Goal: Entertainment & Leisure: Consume media (video, audio)

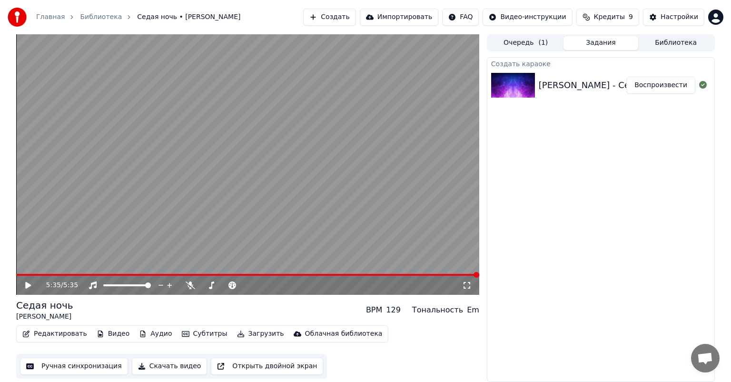
click at [30, 284] on icon at bounding box center [28, 285] width 6 height 7
click at [26, 279] on div "2:41 / 5:35" at bounding box center [247, 285] width 463 height 19
click at [26, 279] on div "2:42 / 5:35" at bounding box center [247, 285] width 463 height 19
drag, startPoint x: 26, startPoint y: 279, endPoint x: 12, endPoint y: 279, distance: 13.8
click at [23, 274] on div "2:43 / 5:35" at bounding box center [247, 284] width 463 height 21
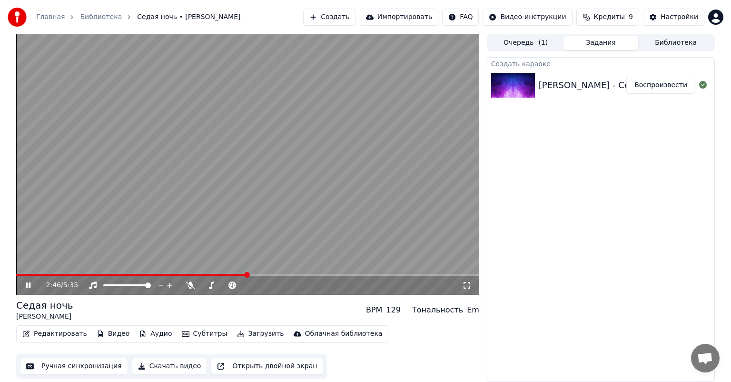
click at [27, 286] on icon at bounding box center [28, 285] width 5 height 6
click at [680, 39] on button "Библиотека" at bounding box center [675, 43] width 75 height 14
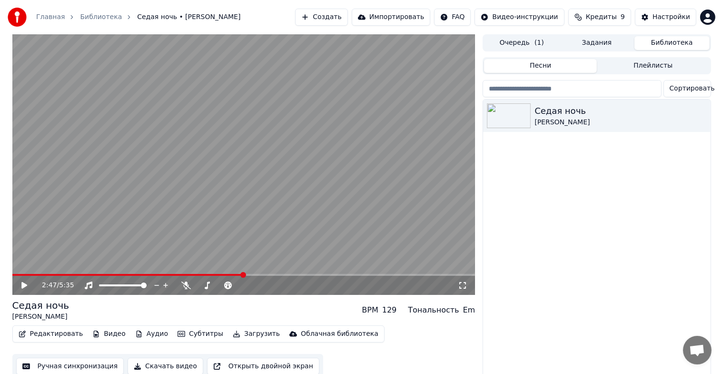
click at [680, 39] on button "Библиотека" at bounding box center [672, 43] width 75 height 14
click at [409, 23] on button "Импортировать" at bounding box center [391, 17] width 79 height 17
click at [89, 13] on link "Библиотека" at bounding box center [101, 17] width 42 height 10
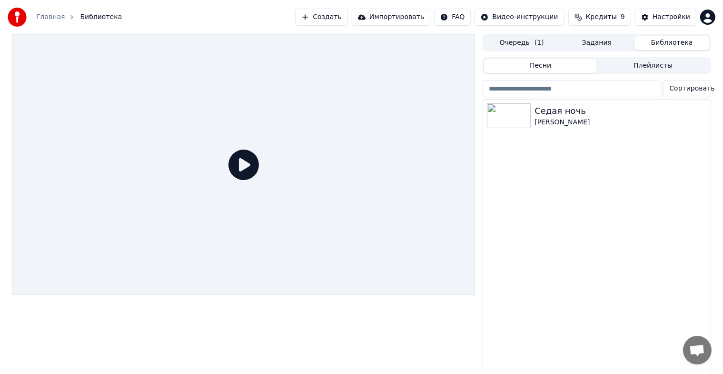
click at [61, 19] on div "Главная" at bounding box center [55, 17] width 39 height 10
click at [46, 17] on link "Главная" at bounding box center [50, 17] width 29 height 10
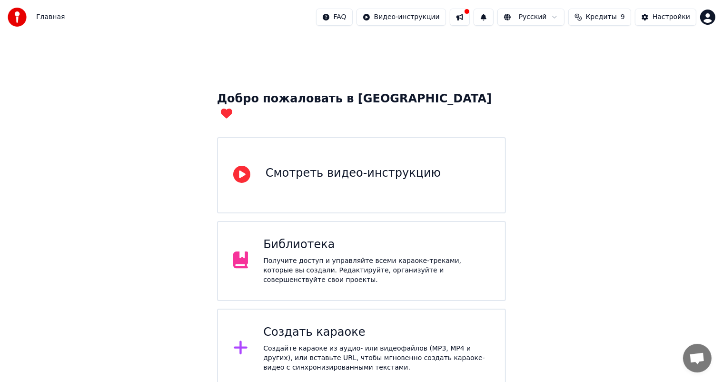
click at [20, 17] on img at bounding box center [17, 17] width 19 height 19
click at [52, 16] on span "Главная" at bounding box center [50, 17] width 29 height 10
click at [13, 12] on img at bounding box center [17, 17] width 19 height 19
click at [62, 21] on div "Главная FAQ Видео-инструкции Русский Кредиты 9 Настройки" at bounding box center [361, 17] width 723 height 34
click at [56, 15] on span "Главная" at bounding box center [50, 17] width 29 height 10
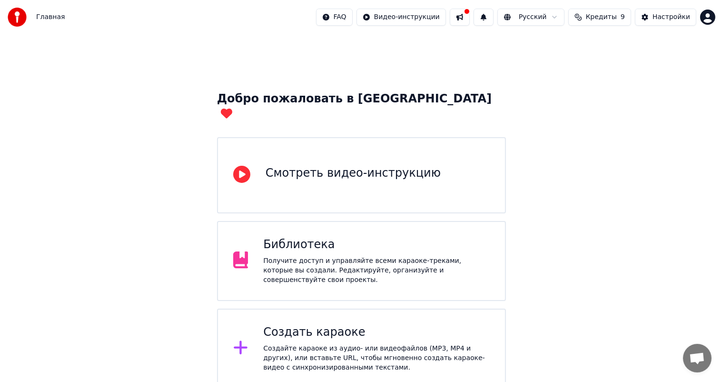
click at [55, 11] on div "Главная" at bounding box center [36, 17] width 57 height 19
click at [317, 325] on div "Создать караоке" at bounding box center [376, 332] width 227 height 15
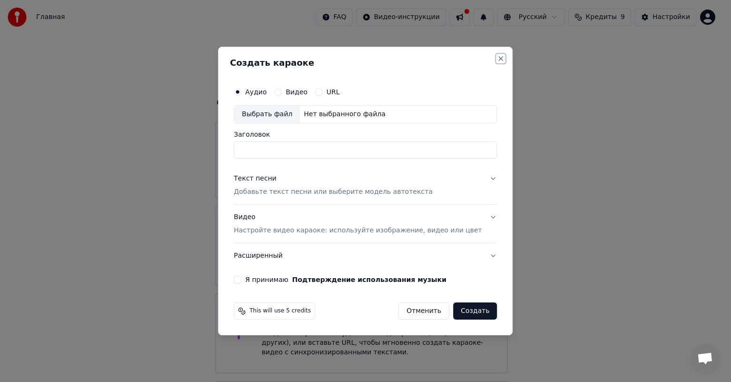
click at [497, 60] on button "Close" at bounding box center [501, 59] width 8 height 8
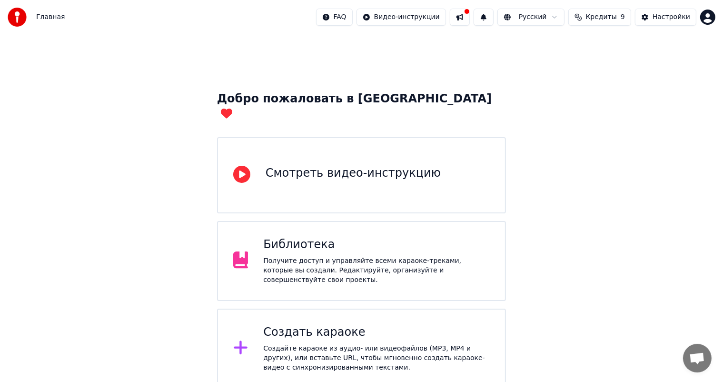
click at [303, 256] on div "Получите доступ и управляйте всеми караоке-треками, которые вы создали. Редакти…" at bounding box center [376, 270] width 227 height 29
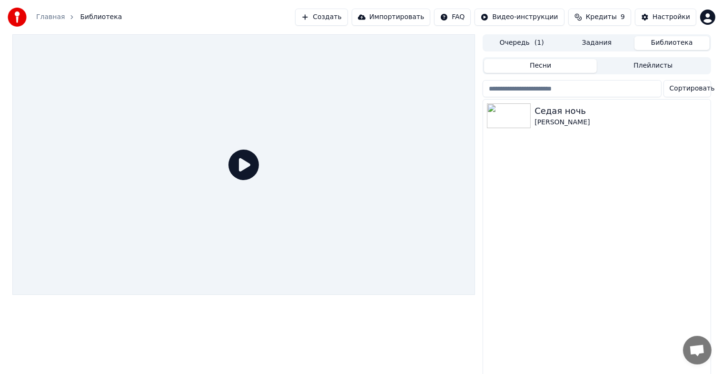
click at [249, 163] on icon at bounding box center [243, 164] width 30 height 30
click at [238, 164] on icon at bounding box center [243, 164] width 30 height 30
click at [508, 109] on img at bounding box center [509, 115] width 44 height 25
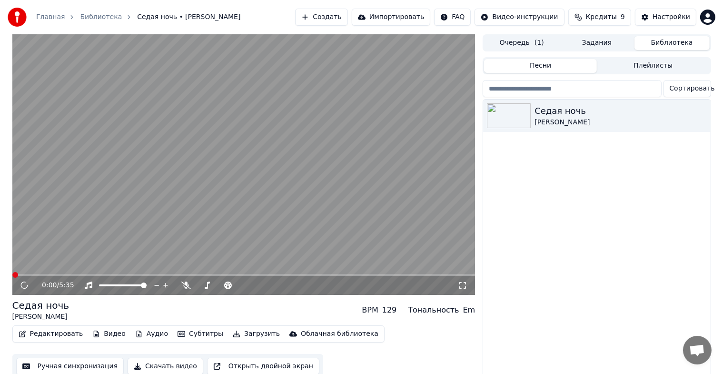
click at [94, 238] on video at bounding box center [243, 164] width 463 height 260
click at [421, 310] on div "Тональность" at bounding box center [433, 309] width 51 height 11
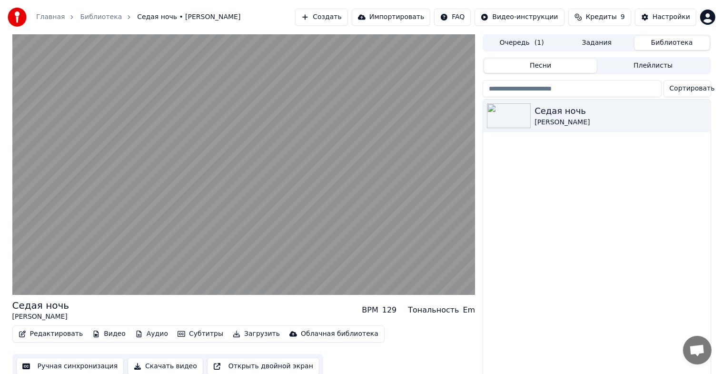
click at [444, 313] on div "Тональность" at bounding box center [433, 309] width 51 height 11
click at [449, 312] on div "Тональность" at bounding box center [433, 309] width 51 height 11
click at [442, 311] on div "Тональность" at bounding box center [433, 309] width 51 height 11
